Goal: Task Accomplishment & Management: Use online tool/utility

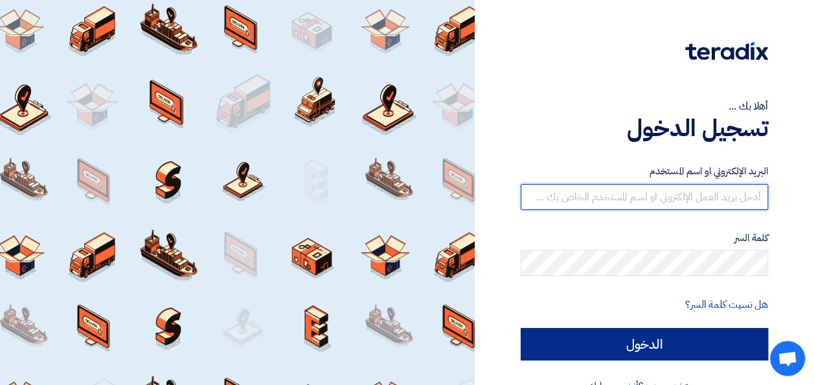
type input "[EMAIL_ADDRESS][DOMAIN_NAME]"
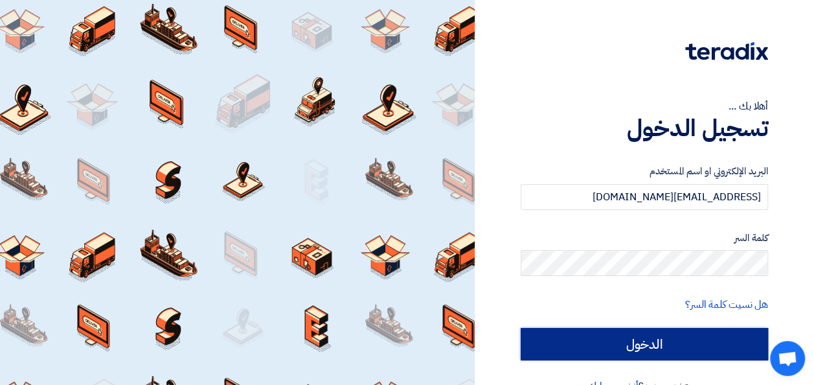
click at [668, 345] on input "الدخول" at bounding box center [643, 344] width 247 height 32
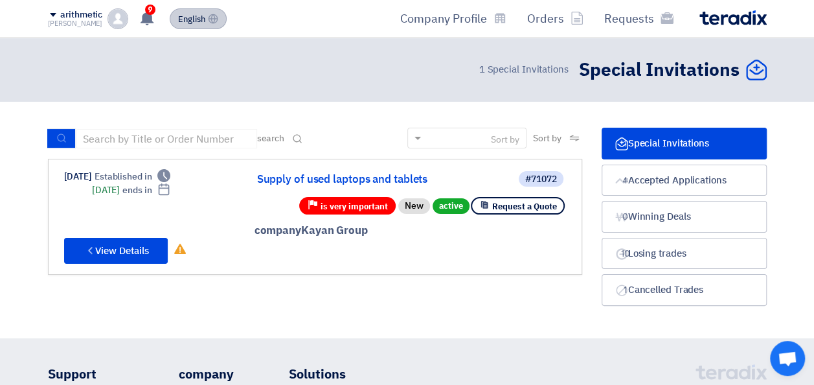
click at [180, 20] on span "English" at bounding box center [191, 19] width 27 height 9
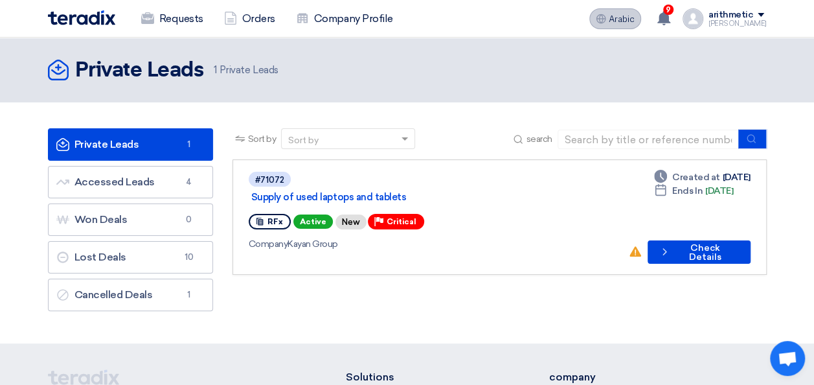
click at [620, 19] on span "Arabic" at bounding box center [622, 19] width 26 height 9
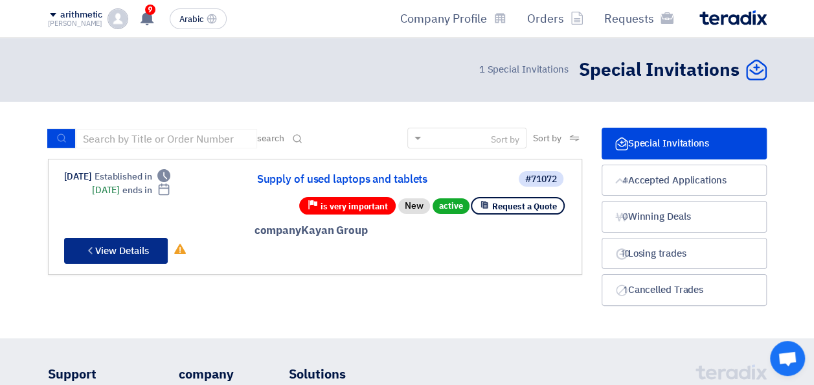
drag, startPoint x: 87, startPoint y: 236, endPoint x: 106, endPoint y: 247, distance: 20.9
click at [106, 247] on font "View Details" at bounding box center [122, 250] width 54 height 14
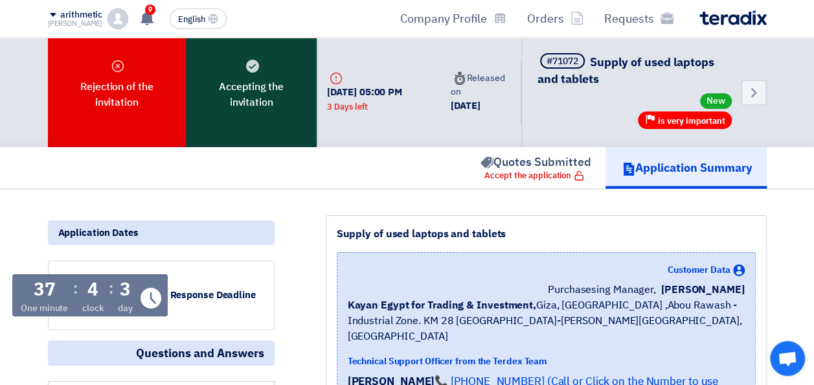
click at [260, 97] on font "Accepting the invitation" at bounding box center [251, 94] width 97 height 31
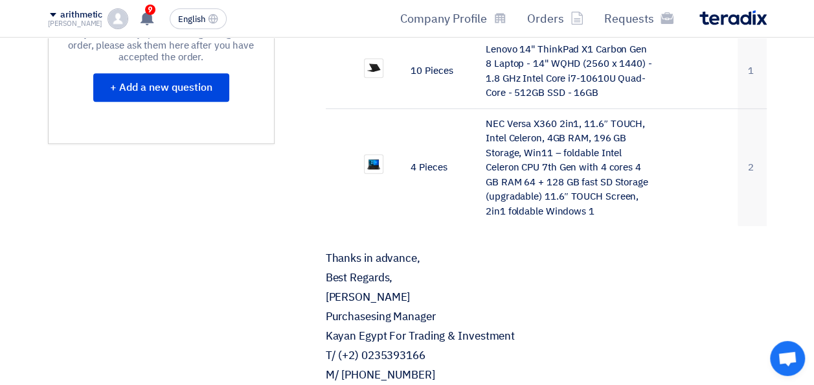
scroll to position [353, 0]
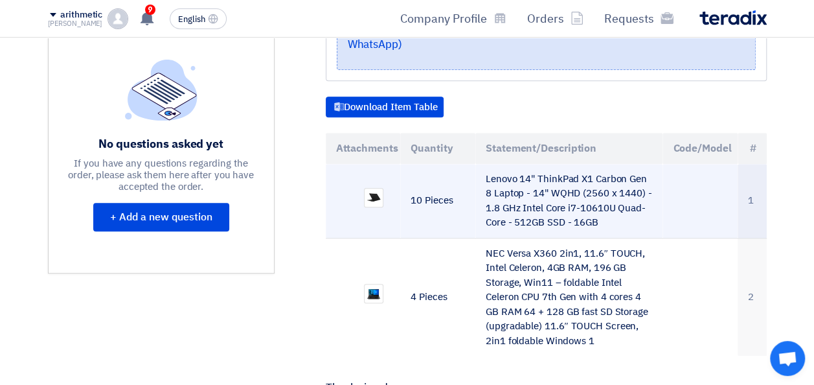
drag, startPoint x: 596, startPoint y: 186, endPoint x: 487, endPoint y: 142, distance: 117.3
click at [487, 172] on font "Lenovo 14" ThinkPad X1 Carbon Gen 8 Laptop - 14" WQHD (2560 x 1440) - 1.8 GHz I…" at bounding box center [569, 201] width 166 height 58
drag, startPoint x: 487, startPoint y: 142, endPoint x: 502, endPoint y: 150, distance: 17.1
copy font "Lenovo 14" ThinkPad X1 Carbon Gen 8 Laptop - 14" WQHD (2560 x 1440) - 1.8 GHz I…"
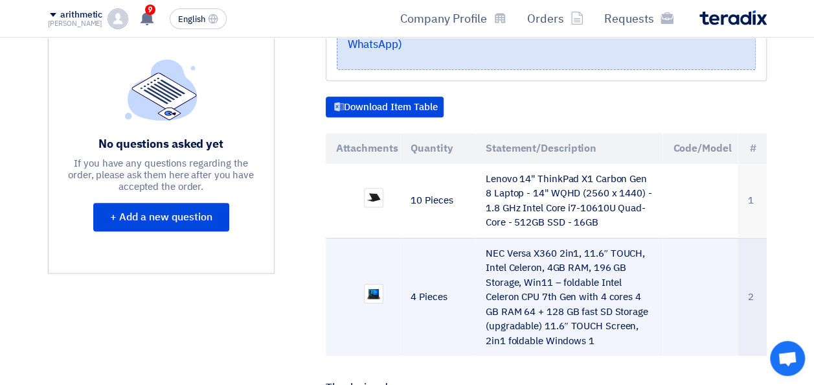
drag, startPoint x: 604, startPoint y: 306, endPoint x: 479, endPoint y: 218, distance: 152.5
click at [479, 238] on td "NEC Versa X360 2in1, 11.6″ TOUCH, Intel Celeron, 4GB RAM, 196 GB Storage, Win11…" at bounding box center [568, 297] width 187 height 118
drag, startPoint x: 479, startPoint y: 218, endPoint x: 511, endPoint y: 229, distance: 34.0
copy font "NEC Versa X360 2in1, 11.6″ TOUCH, Intel Celeron, 4GB RAM, 196 GB Storage, Win11…"
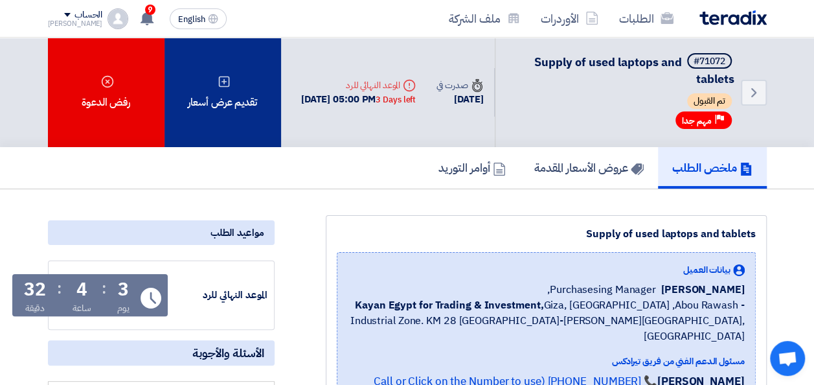
click at [255, 109] on div "تقديم عرض أسعار" at bounding box center [222, 92] width 117 height 109
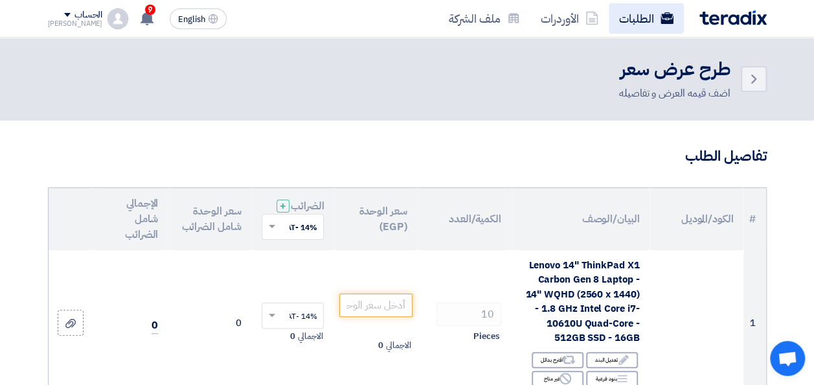
click at [631, 22] on link "الطلبات" at bounding box center [646, 18] width 75 height 30
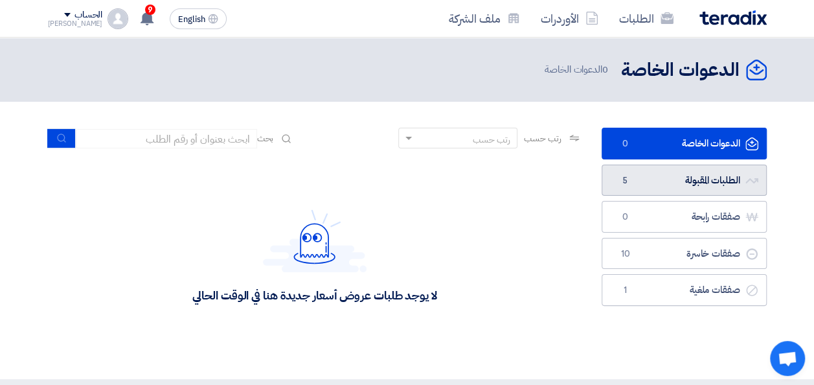
click at [710, 175] on link "الطلبات المقبولة الطلبات المقبولة 5" at bounding box center [683, 180] width 165 height 32
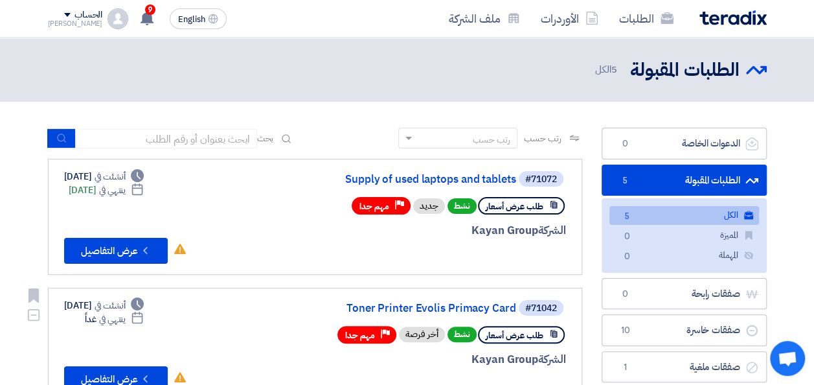
scroll to position [194, 0]
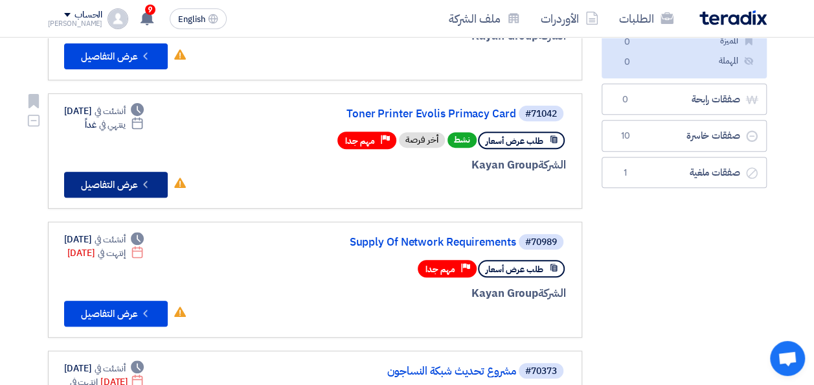
click at [109, 188] on button "Check details عرض التفاصيل" at bounding box center [116, 185] width 104 height 26
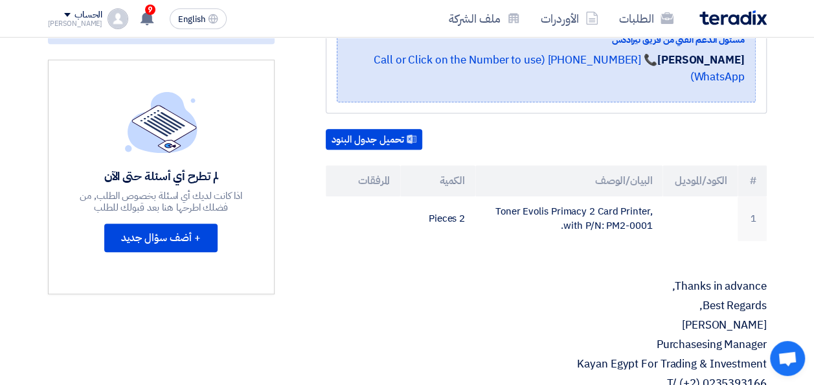
scroll to position [324, 0]
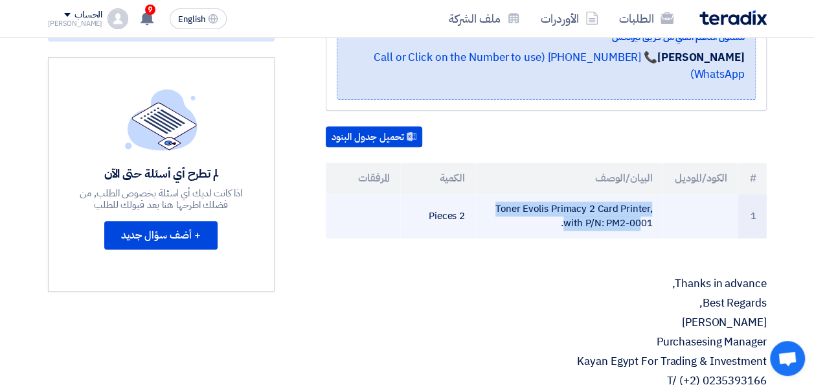
drag, startPoint x: 500, startPoint y: 172, endPoint x: 639, endPoint y: 174, distance: 139.2
click at [659, 196] on td "Toner Evolis Primacy 2 Card Printer, with P/N: PM2-0001." at bounding box center [568, 216] width 187 height 45
drag, startPoint x: 654, startPoint y: 178, endPoint x: 492, endPoint y: 168, distance: 162.1
click at [492, 194] on td "Toner Evolis Primacy 2 Card Printer, with P/N: PM2-0001." at bounding box center [568, 216] width 187 height 45
drag, startPoint x: 492, startPoint y: 168, endPoint x: 537, endPoint y: 179, distance: 46.6
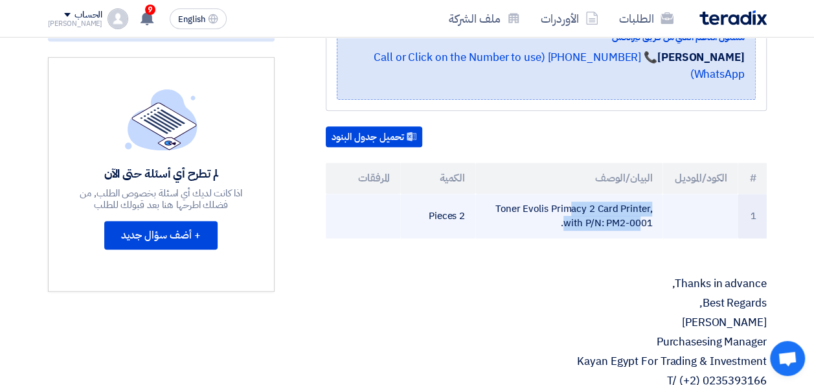
copy td "Toner Evolis Primacy 2 Card Printer,"
